Goal: Task Accomplishment & Management: Manage account settings

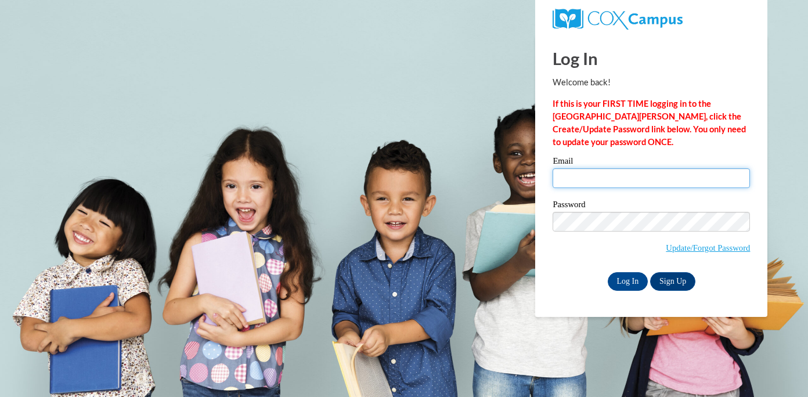
click at [593, 182] on input "Email" at bounding box center [650, 178] width 197 height 20
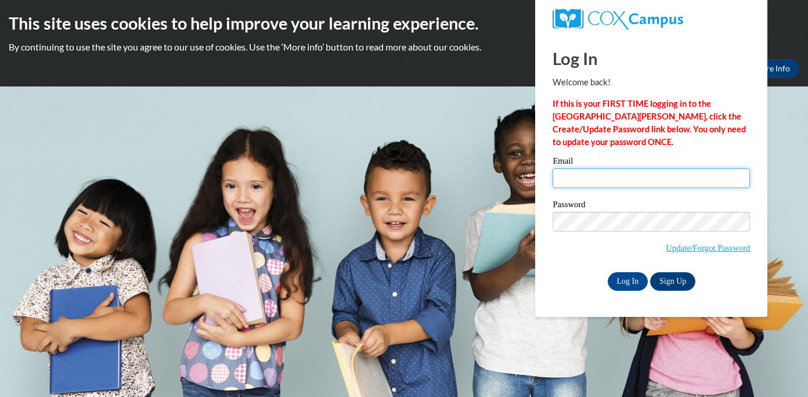
type input "cmeyer@greenfield.k12.wi.us"
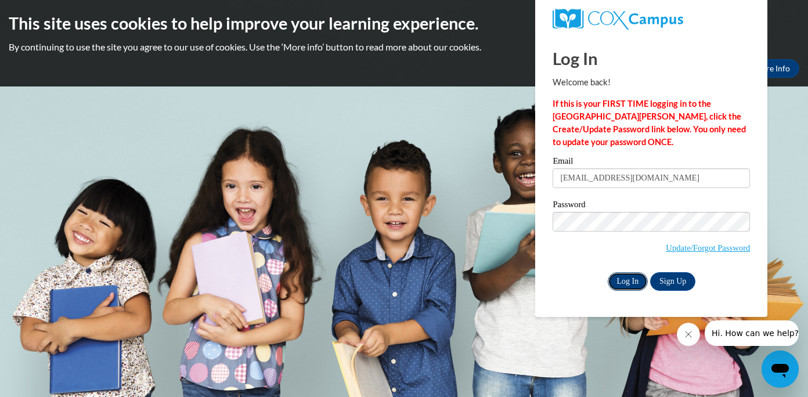
click at [628, 279] on input "Log In" at bounding box center [628, 281] width 41 height 19
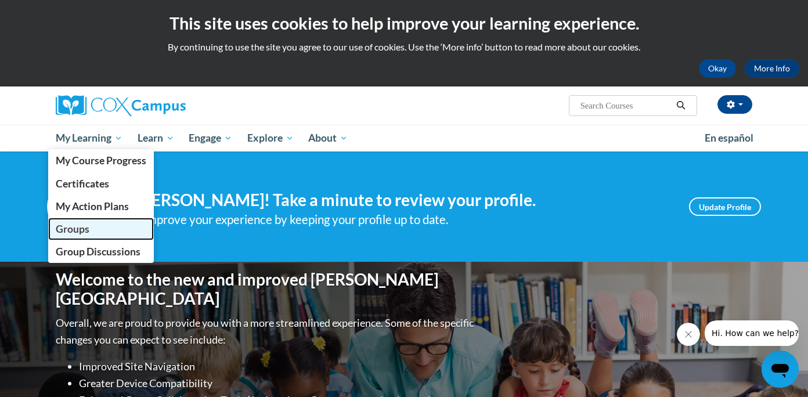
click at [80, 228] on span "Groups" at bounding box center [73, 229] width 34 height 12
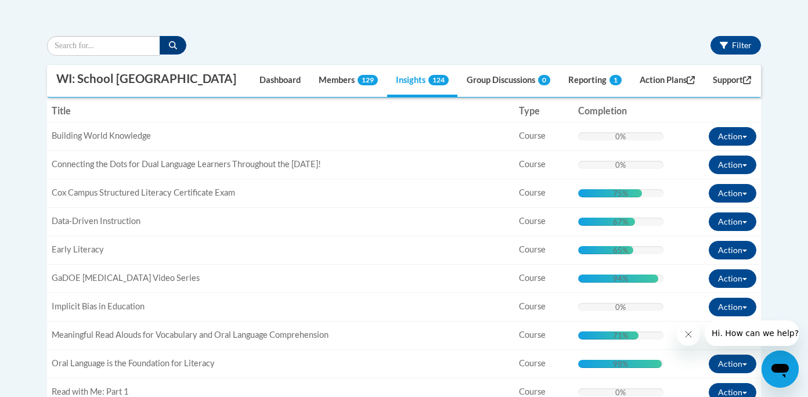
scroll to position [274, 0]
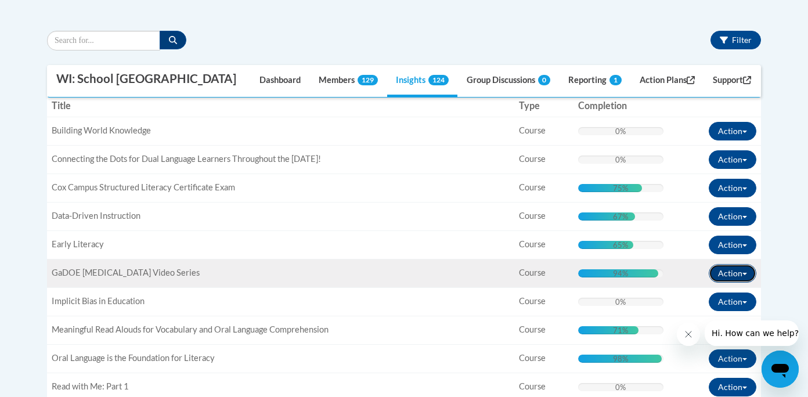
click at [724, 268] on button "Action" at bounding box center [733, 273] width 48 height 19
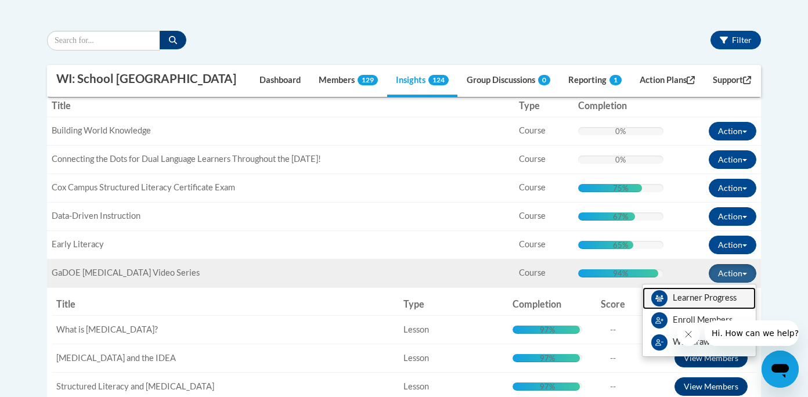
click at [693, 299] on link "Learner Progress" at bounding box center [698, 298] width 113 height 22
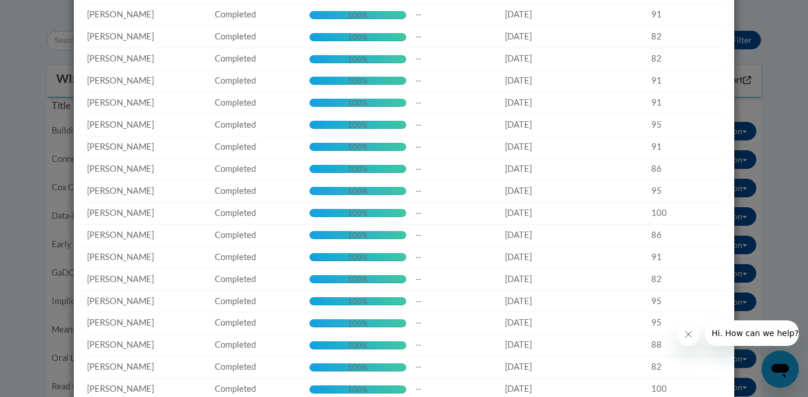
scroll to position [0, 0]
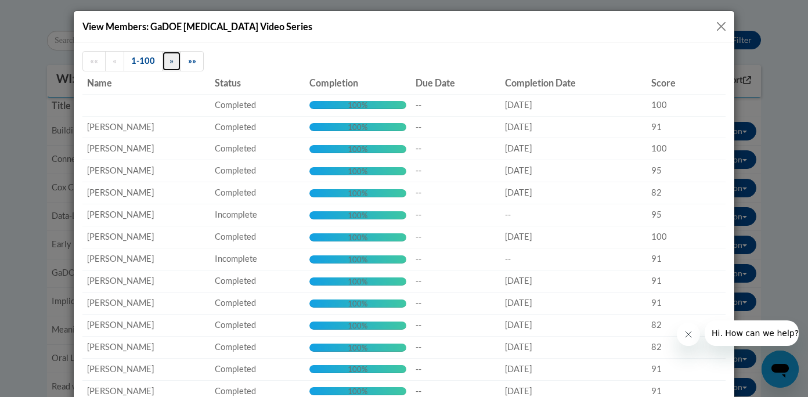
click at [168, 64] on link "»" at bounding box center [171, 61] width 19 height 20
click at [720, 27] on button "Close" at bounding box center [721, 26] width 15 height 15
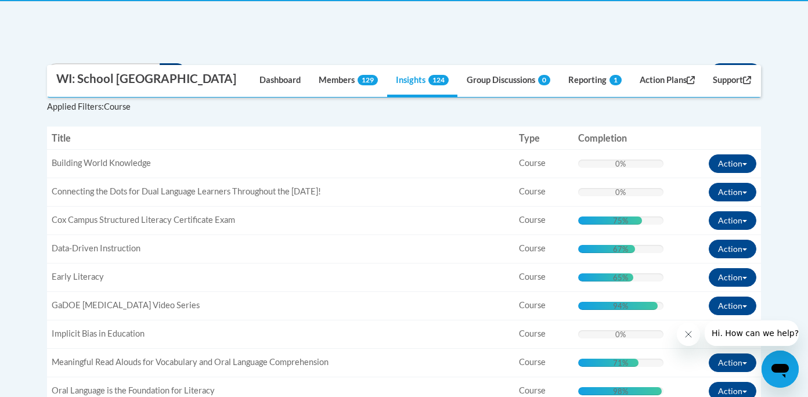
scroll to position [211, 0]
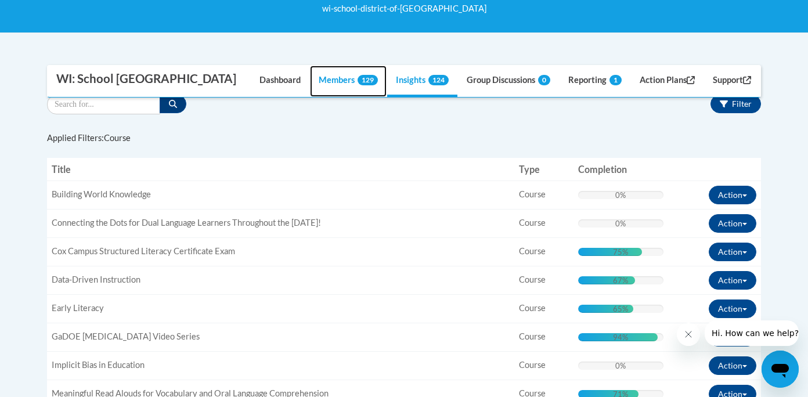
click at [329, 81] on link "Members 129" at bounding box center [348, 81] width 77 height 31
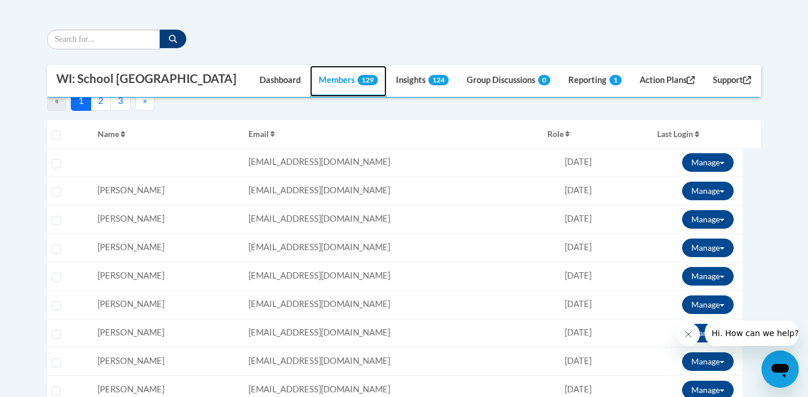
scroll to position [280, 0]
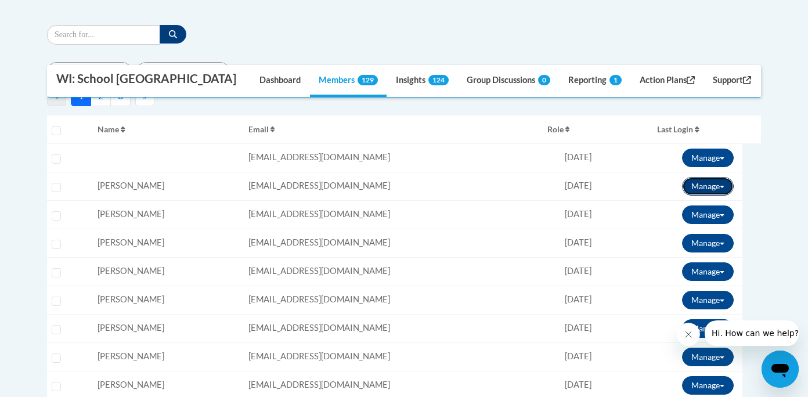
click at [703, 188] on button "Manage" at bounding box center [708, 186] width 52 height 19
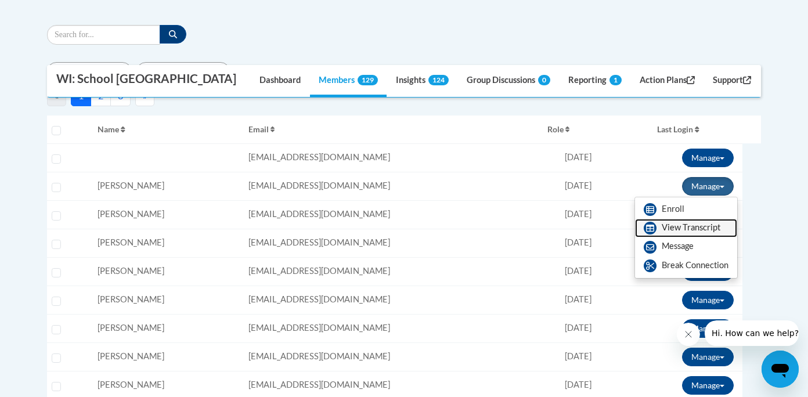
click at [670, 222] on link "View Transcript" at bounding box center [686, 228] width 102 height 19
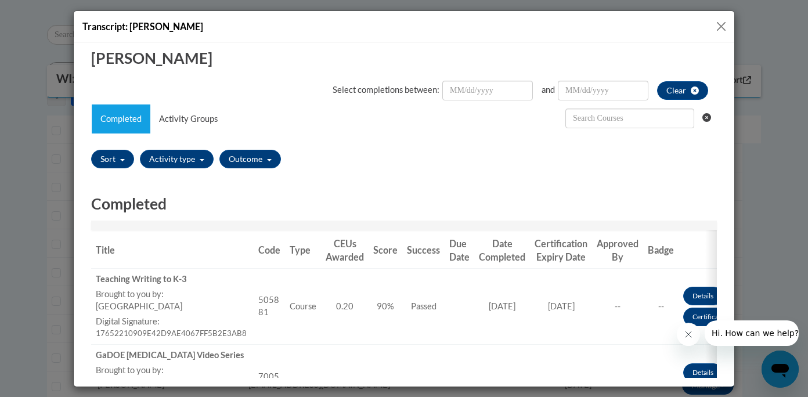
scroll to position [0, 0]
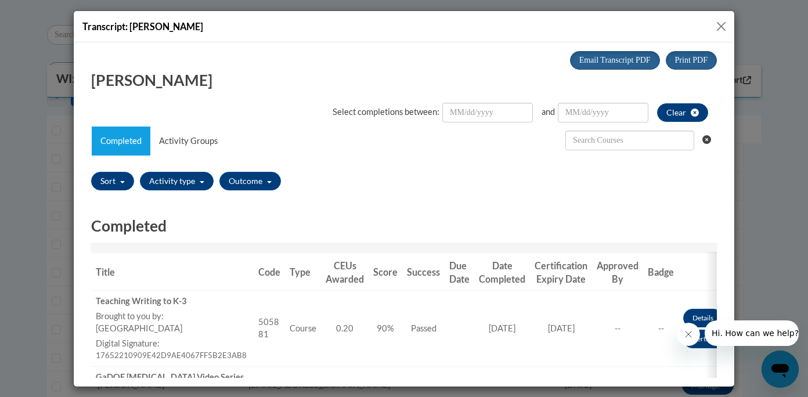
click at [723, 28] on button "Close" at bounding box center [721, 26] width 15 height 15
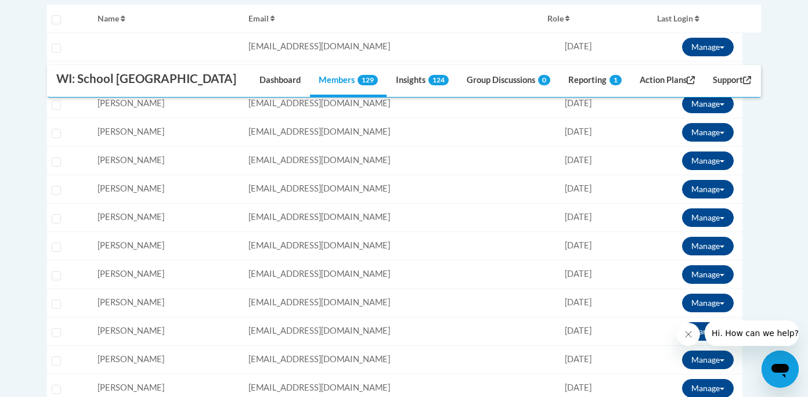
scroll to position [392, 0]
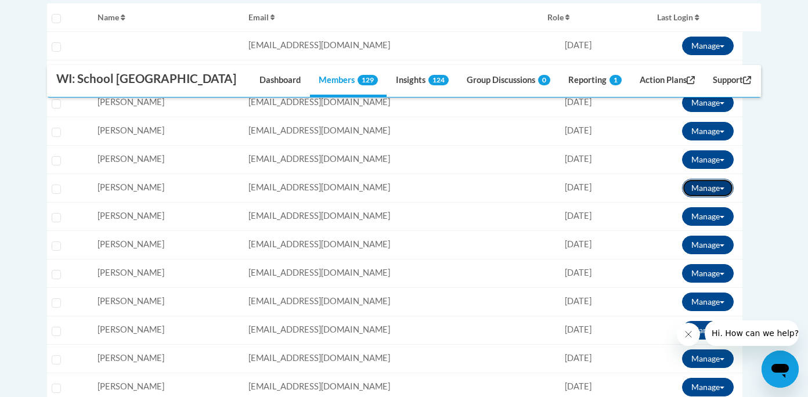
click at [694, 187] on button "Manage" at bounding box center [708, 188] width 52 height 19
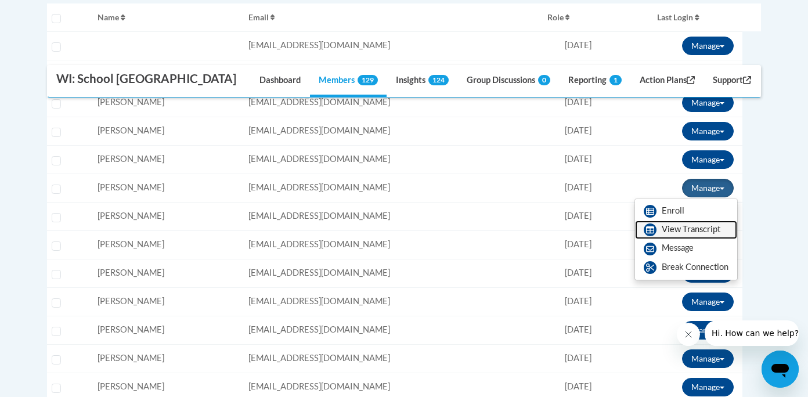
click at [667, 229] on link "View Transcript" at bounding box center [686, 230] width 102 height 19
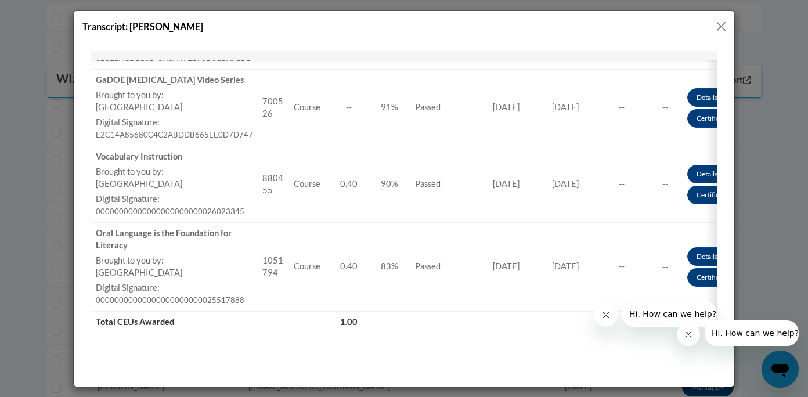
scroll to position [354, 0]
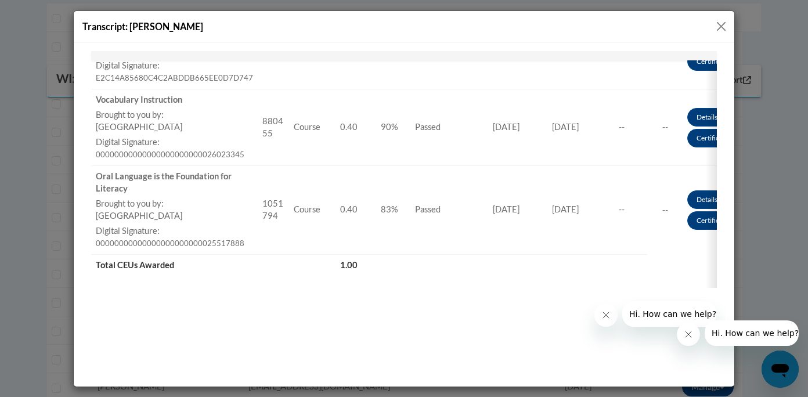
click at [722, 20] on button "Close" at bounding box center [721, 26] width 15 height 15
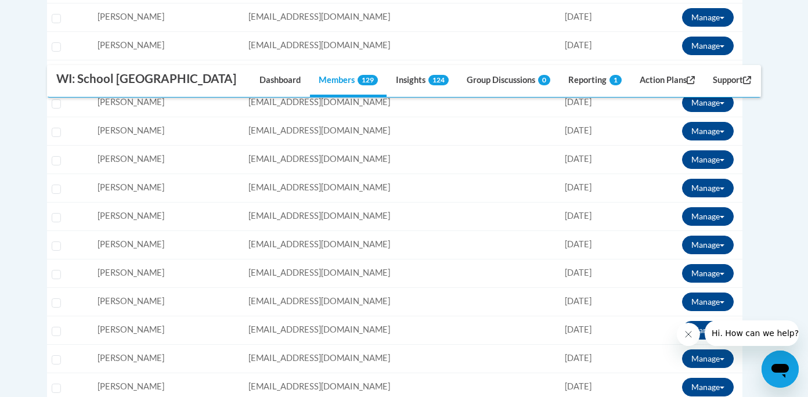
scroll to position [649, 0]
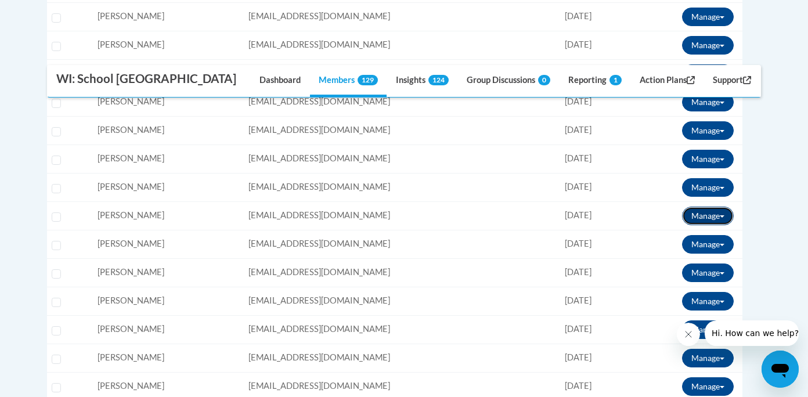
click at [700, 219] on button "Manage" at bounding box center [708, 216] width 52 height 19
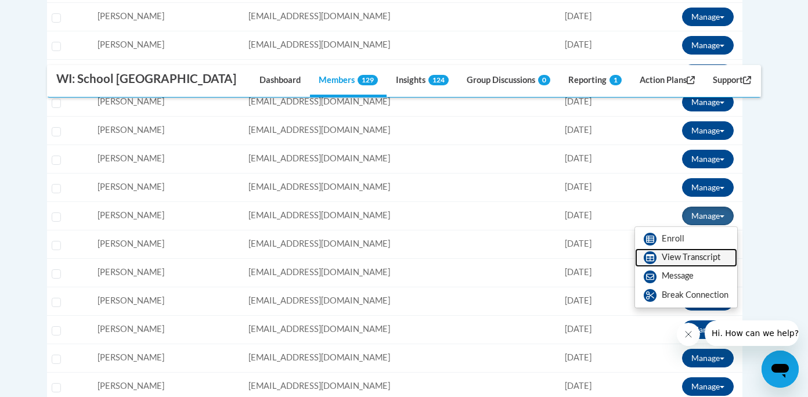
click at [679, 257] on link "View Transcript" at bounding box center [686, 257] width 102 height 19
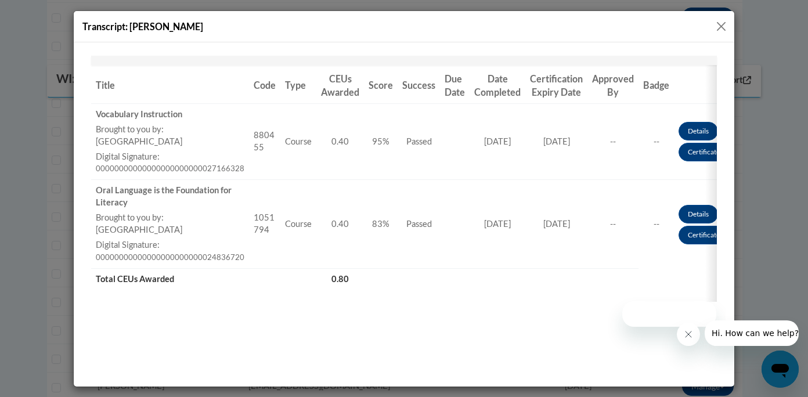
scroll to position [201, 0]
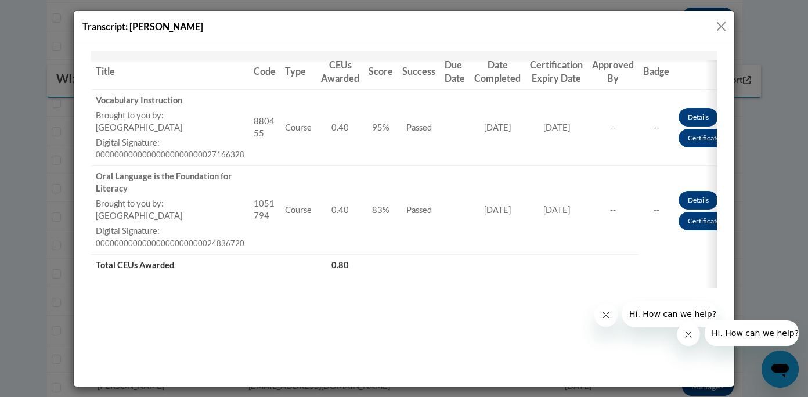
click at [723, 26] on button "Close" at bounding box center [721, 26] width 15 height 15
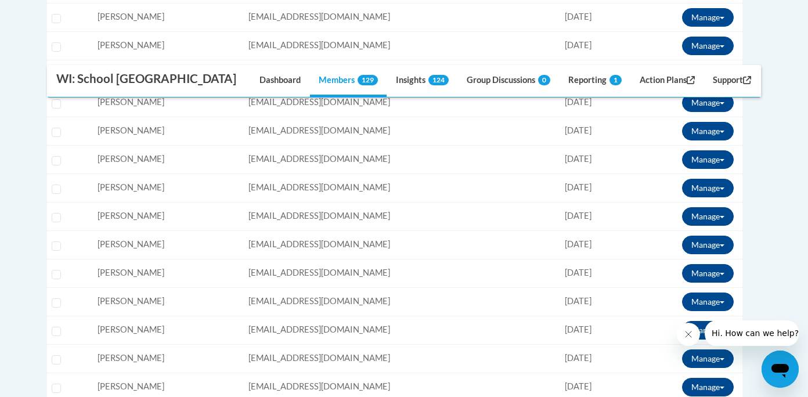
scroll to position [905, 0]
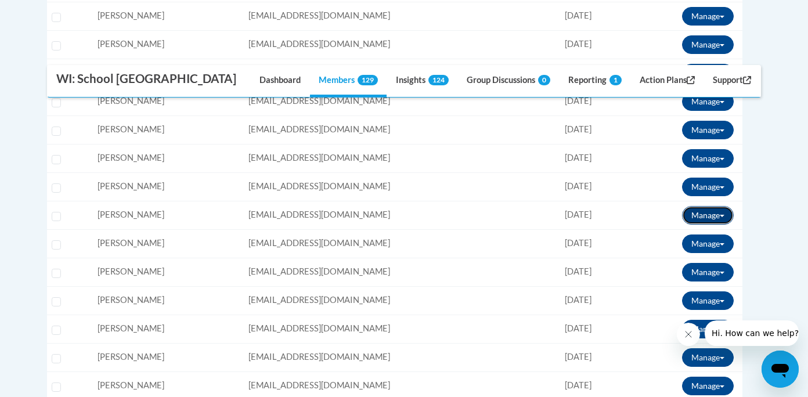
click at [695, 215] on button "Manage" at bounding box center [708, 215] width 52 height 19
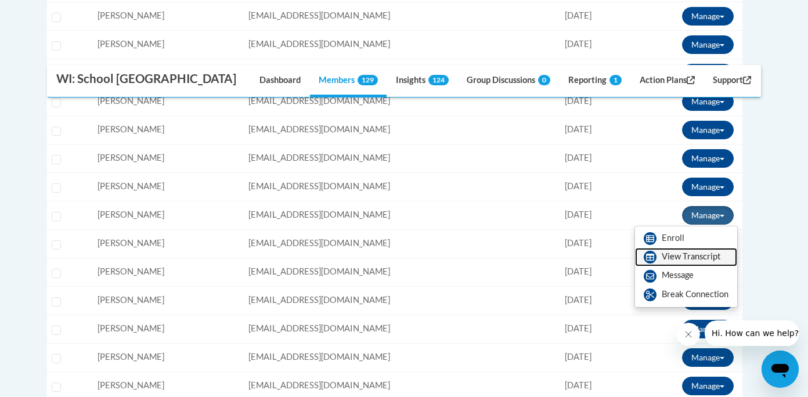
click at [688, 262] on link "View Transcript" at bounding box center [686, 257] width 102 height 19
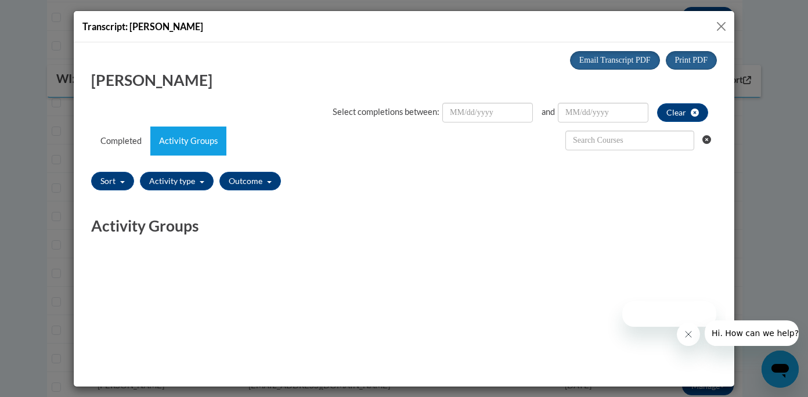
scroll to position [0, 0]
click at [720, 26] on button "Close" at bounding box center [721, 26] width 15 height 15
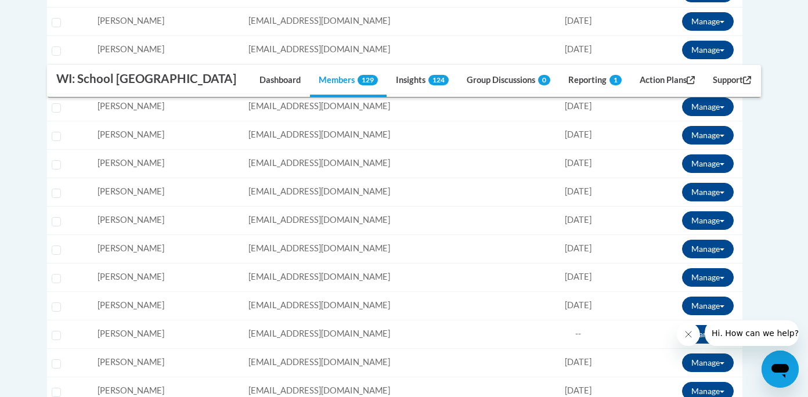
scroll to position [1097, 0]
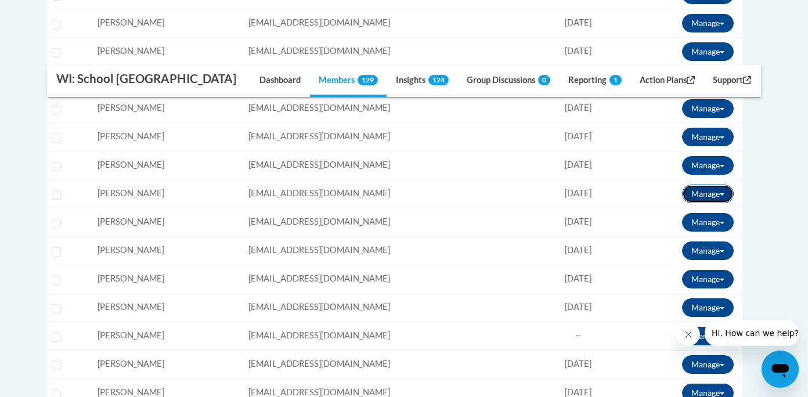
click at [709, 191] on button "Manage" at bounding box center [708, 194] width 52 height 19
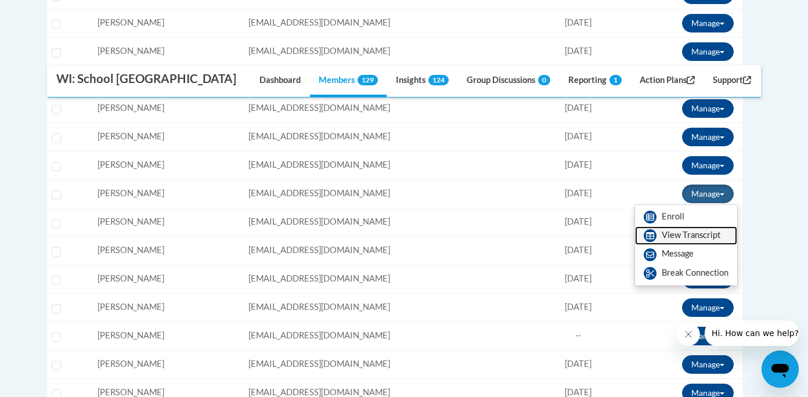
click at [673, 232] on link "View Transcript" at bounding box center [686, 235] width 102 height 19
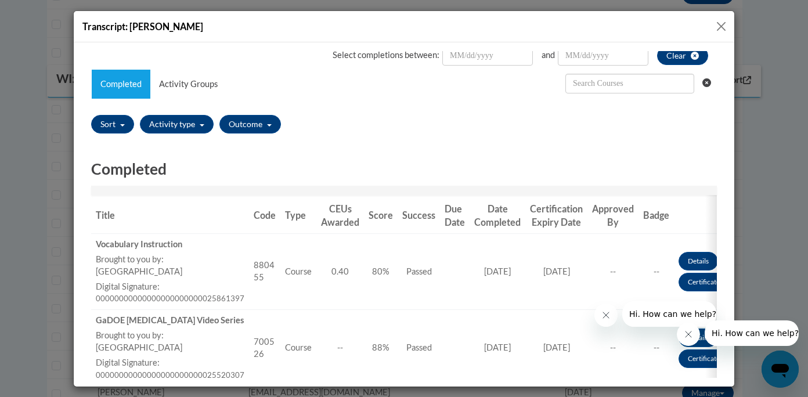
scroll to position [0, 0]
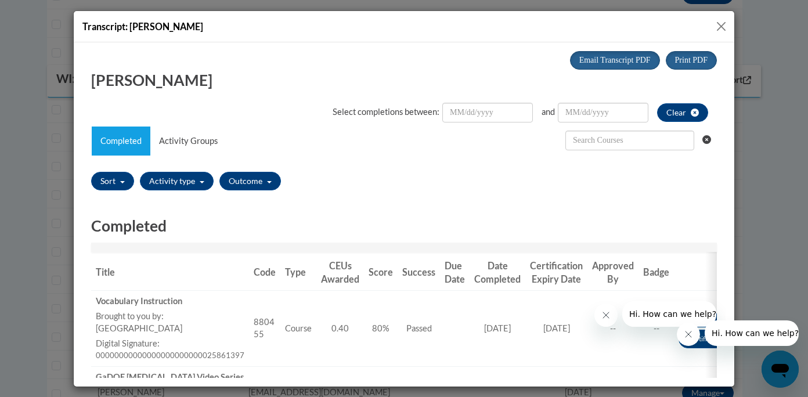
click at [719, 21] on button "Close" at bounding box center [721, 26] width 15 height 15
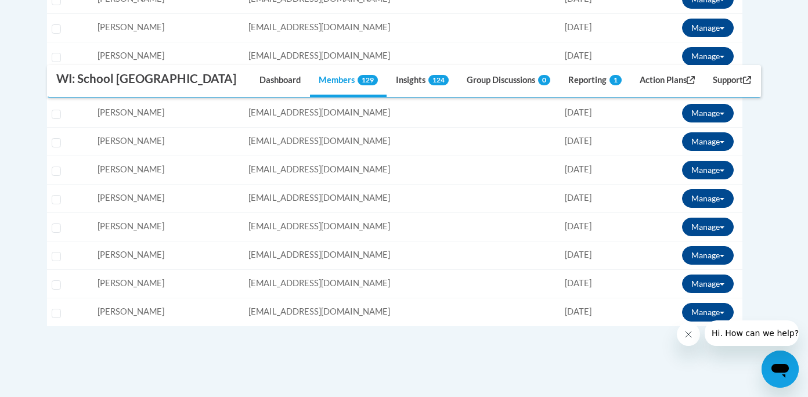
scroll to position [1520, 0]
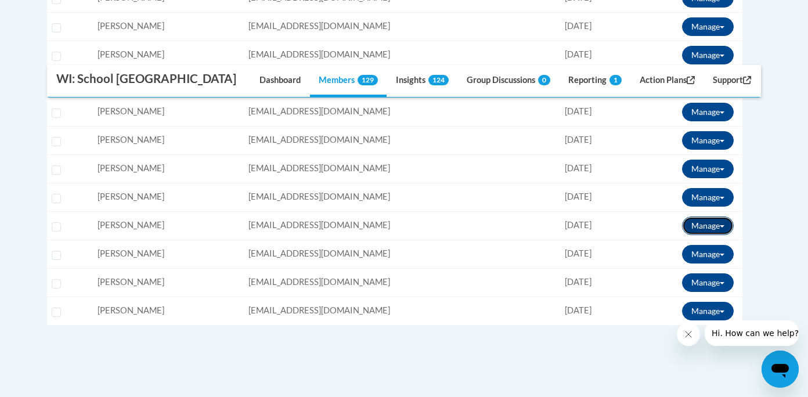
click at [700, 230] on button "Manage" at bounding box center [708, 225] width 52 height 19
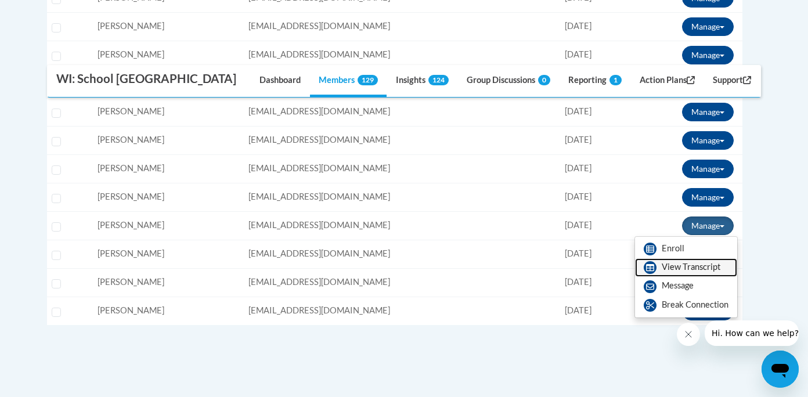
click at [676, 268] on link "View Transcript" at bounding box center [686, 267] width 102 height 19
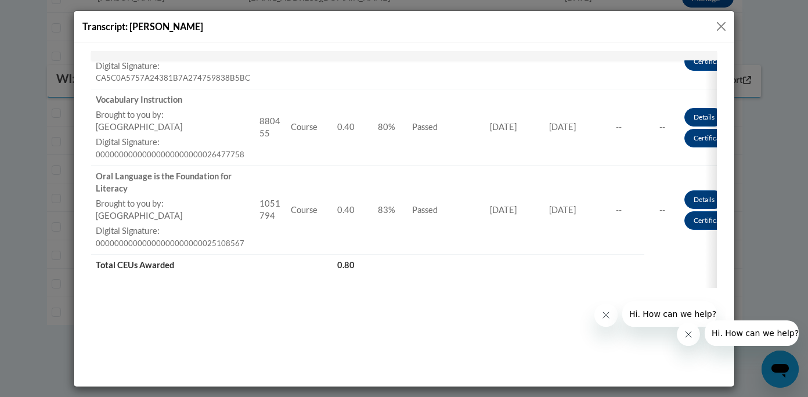
scroll to position [0, 0]
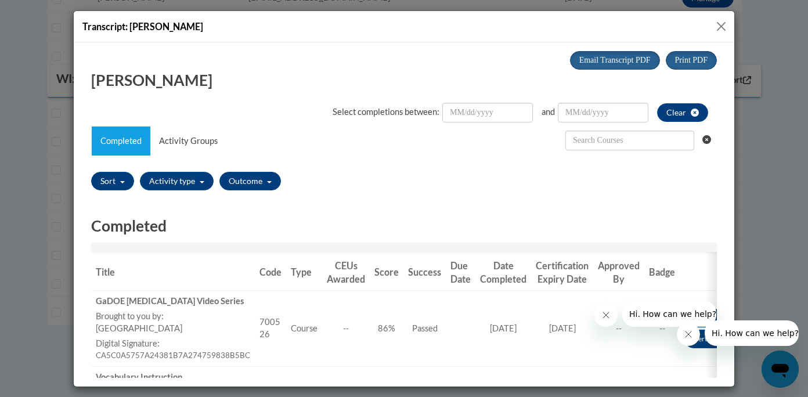
click at [715, 29] on button "Close" at bounding box center [721, 26] width 15 height 15
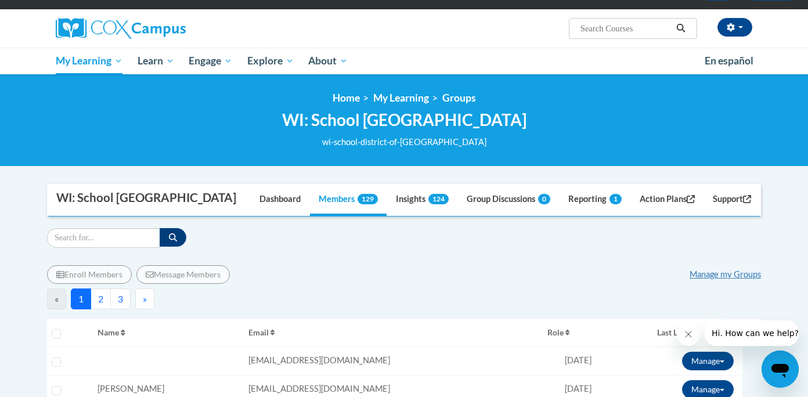
scroll to position [78, 0]
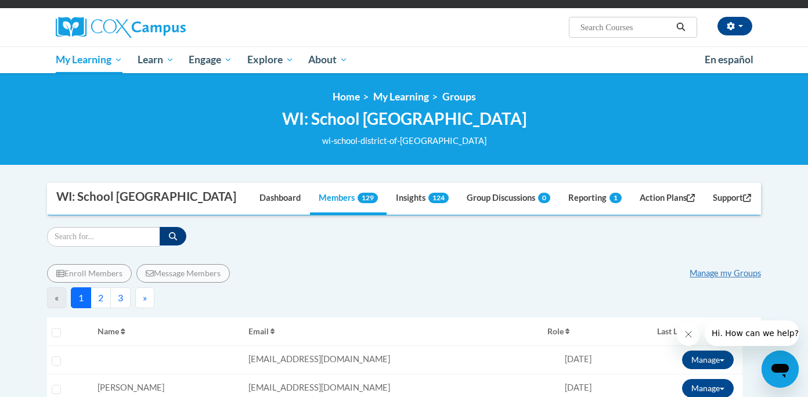
click at [103, 299] on button "2" at bounding box center [101, 297] width 20 height 21
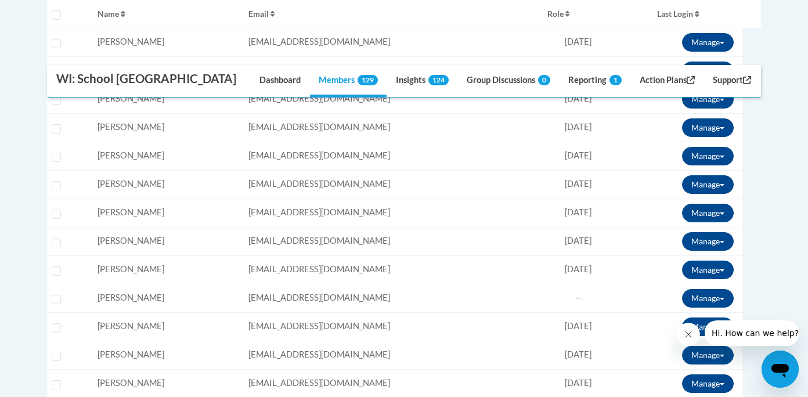
scroll to position [399, 0]
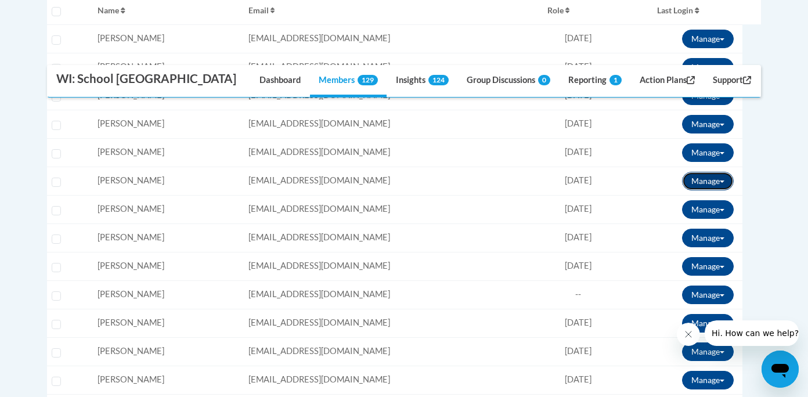
click at [696, 180] on button "Manage" at bounding box center [708, 181] width 52 height 19
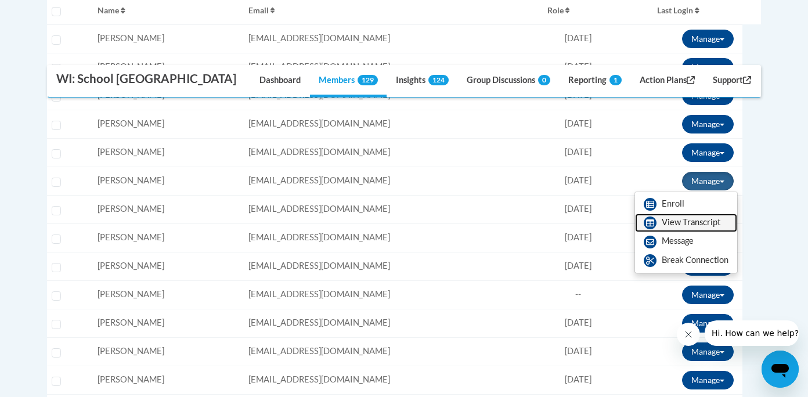
click at [680, 230] on link "View Transcript" at bounding box center [686, 223] width 102 height 19
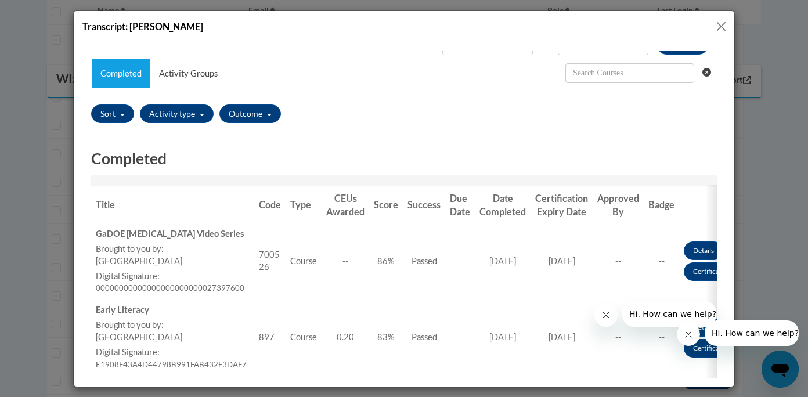
scroll to position [0, 0]
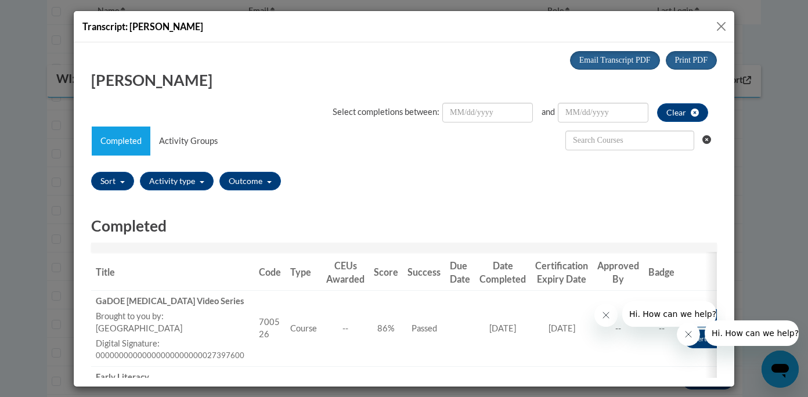
click at [720, 26] on button "Close" at bounding box center [721, 26] width 15 height 15
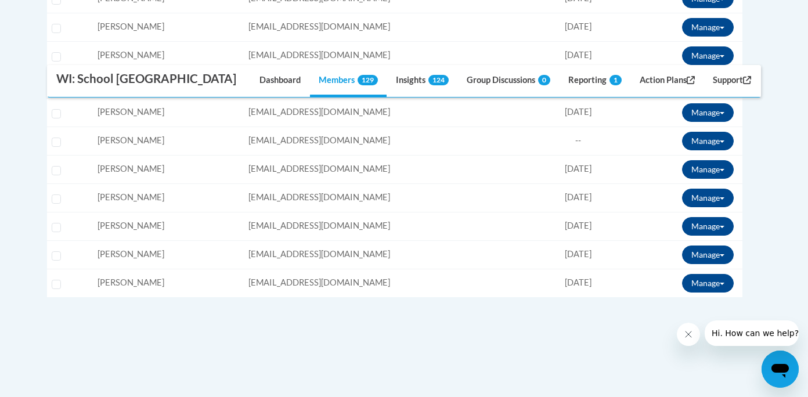
scroll to position [1544, 0]
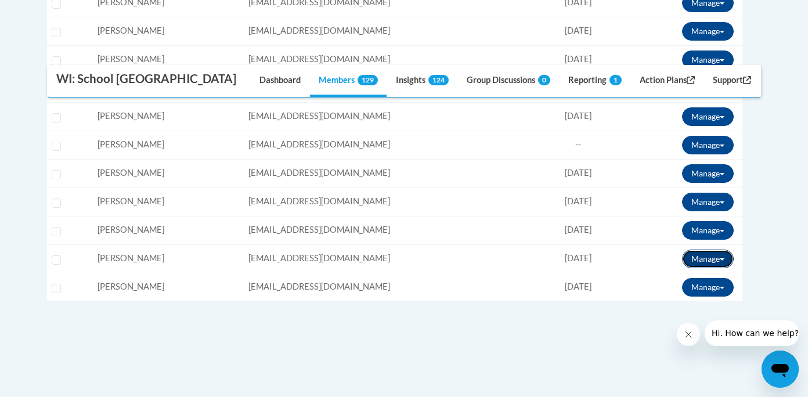
click at [686, 257] on button "Manage" at bounding box center [708, 259] width 52 height 19
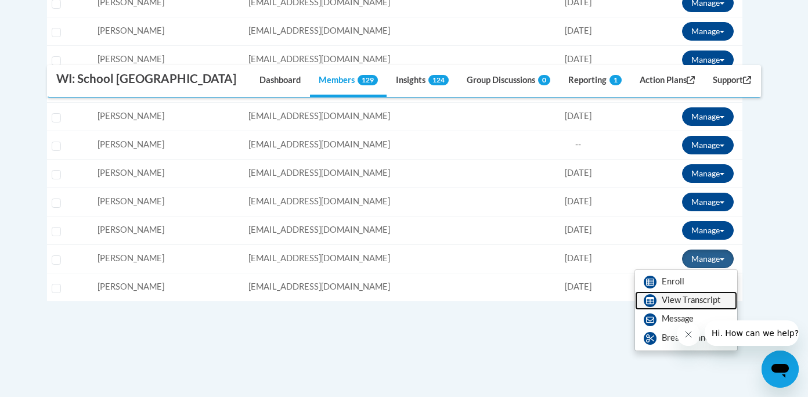
click at [667, 298] on link "View Transcript" at bounding box center [686, 300] width 102 height 19
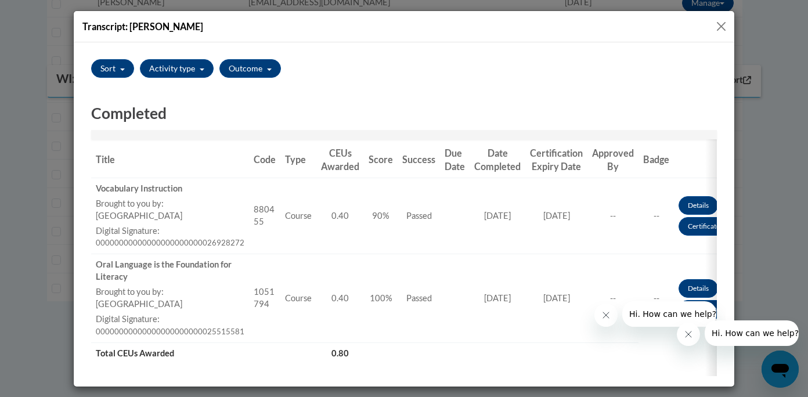
scroll to position [0, 0]
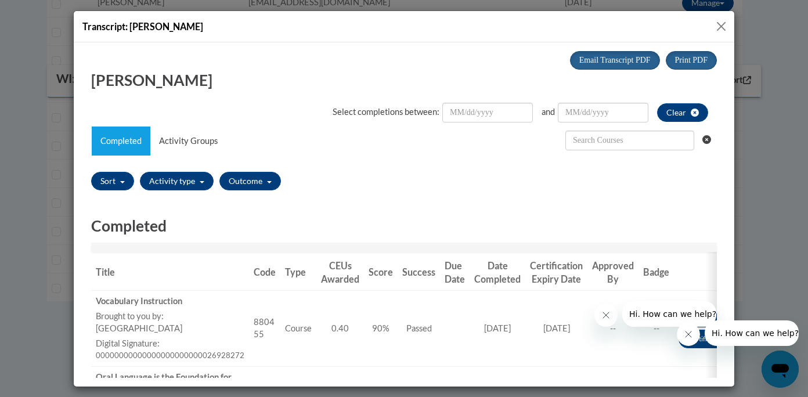
click at [720, 26] on button "Close" at bounding box center [721, 26] width 15 height 15
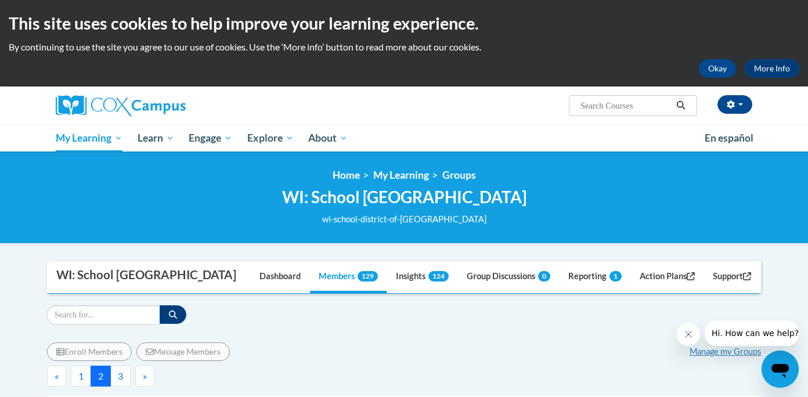
click at [122, 377] on button "3" at bounding box center [120, 376] width 20 height 21
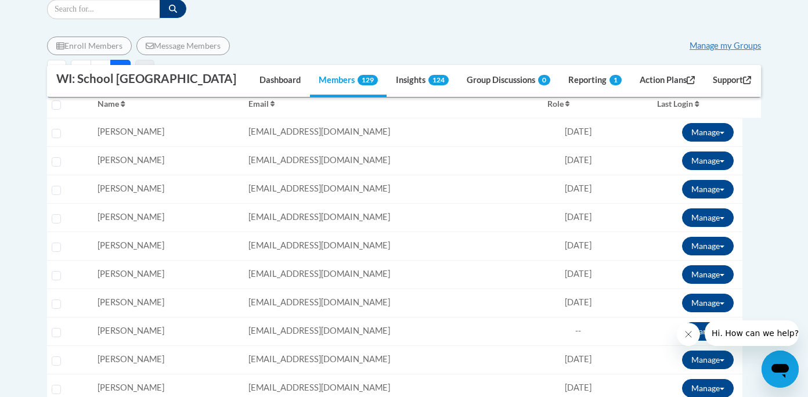
scroll to position [307, 0]
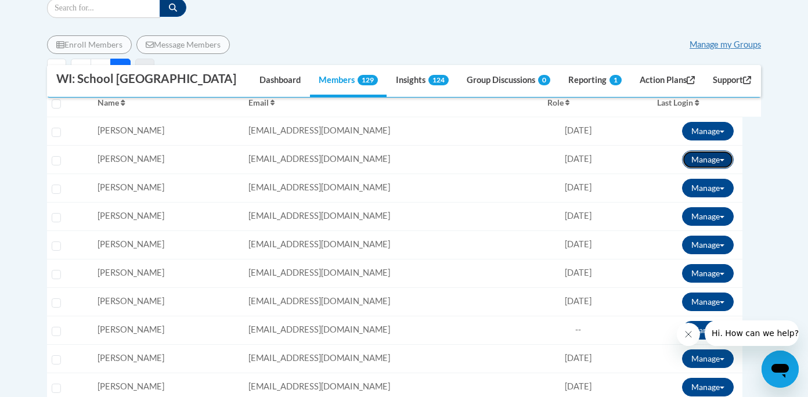
click at [701, 160] on button "Manage" at bounding box center [708, 159] width 52 height 19
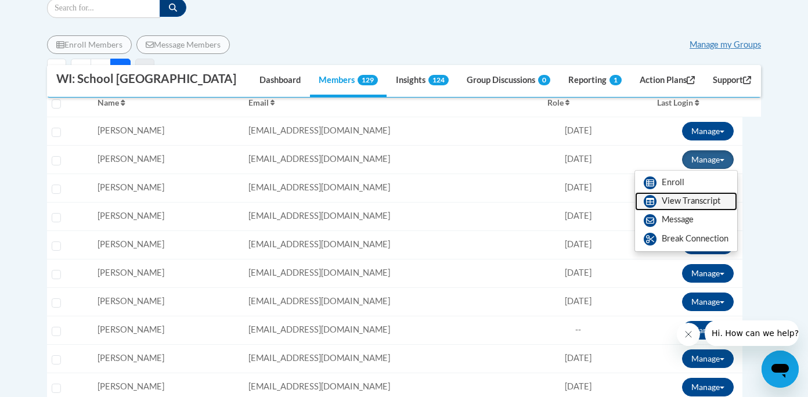
click at [680, 202] on link "View Transcript" at bounding box center [686, 201] width 102 height 19
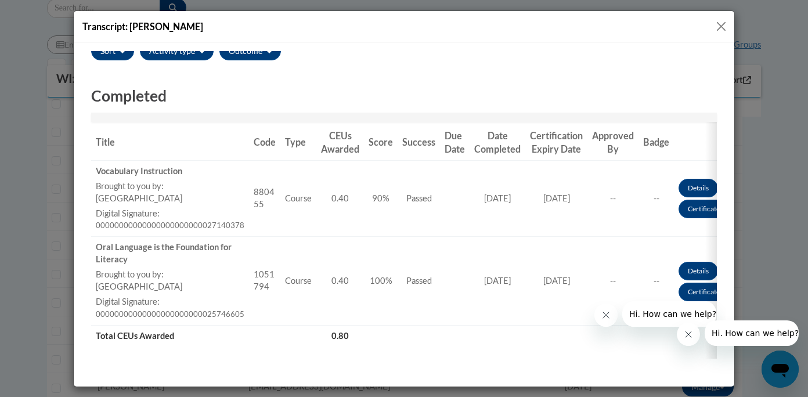
scroll to position [0, 0]
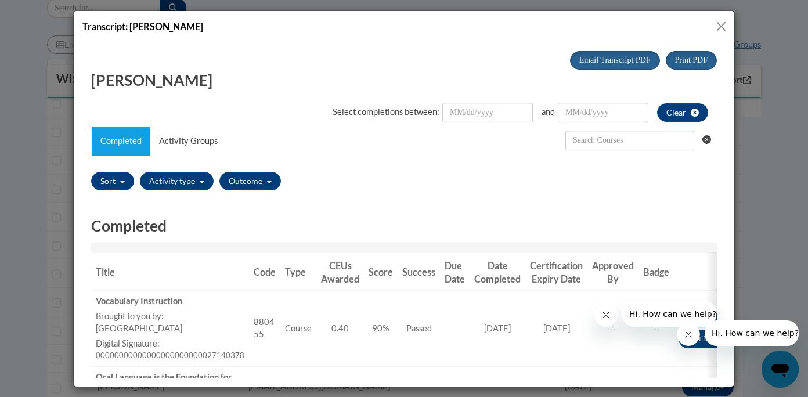
click at [724, 27] on button "Close" at bounding box center [721, 26] width 15 height 15
